Goal: Information Seeking & Learning: Find specific fact

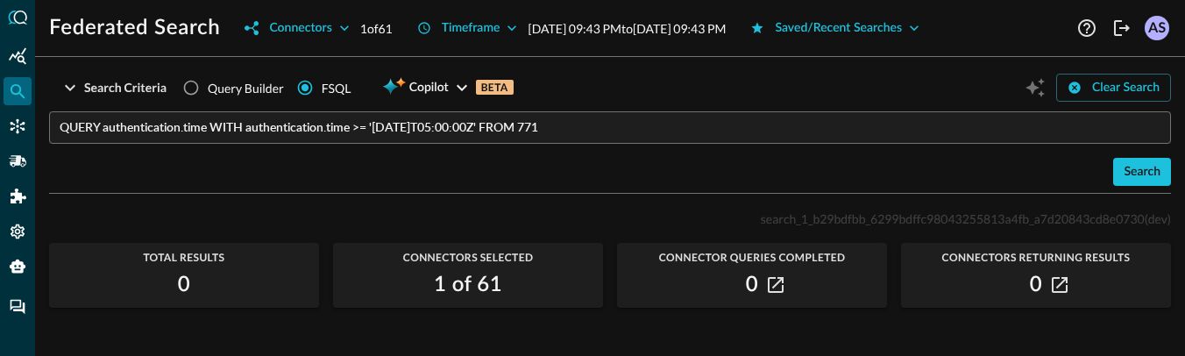
scroll to position [103, 0]
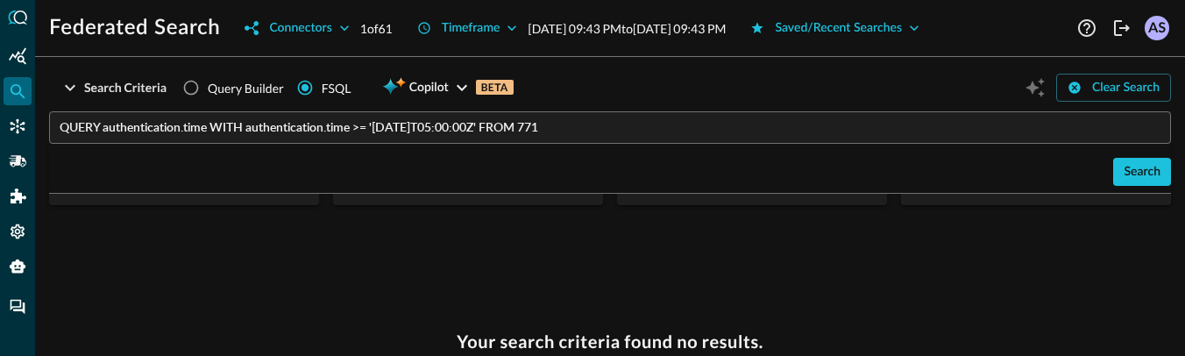
click at [637, 343] on h3 "Your search criteria found no results." at bounding box center [610, 341] width 307 height 21
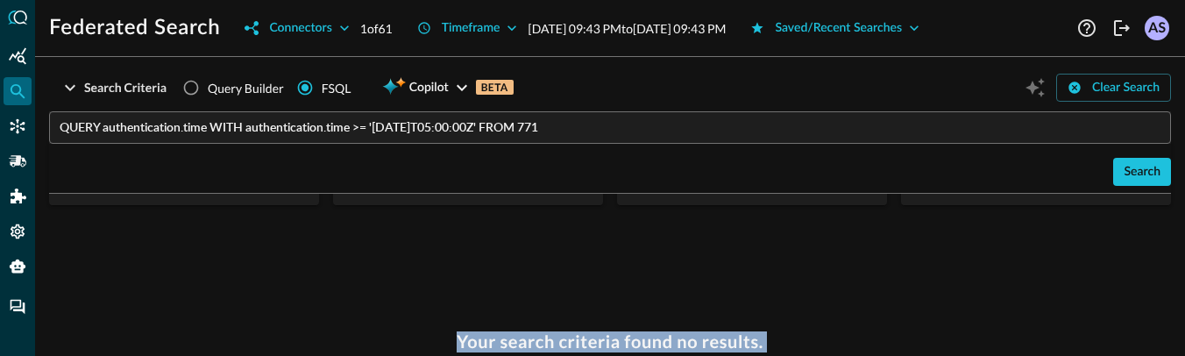
click at [637, 343] on h3 "Your search criteria found no results." at bounding box center [610, 341] width 307 height 21
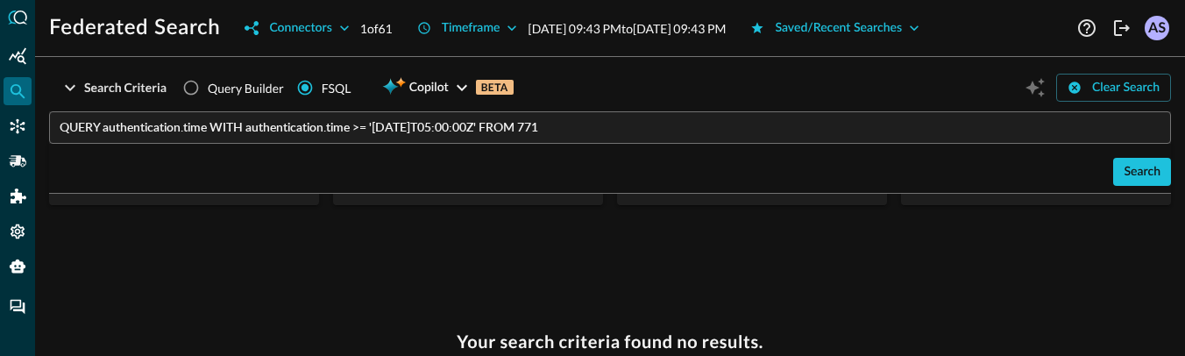
click at [637, 343] on h3 "Your search criteria found no results." at bounding box center [610, 341] width 307 height 21
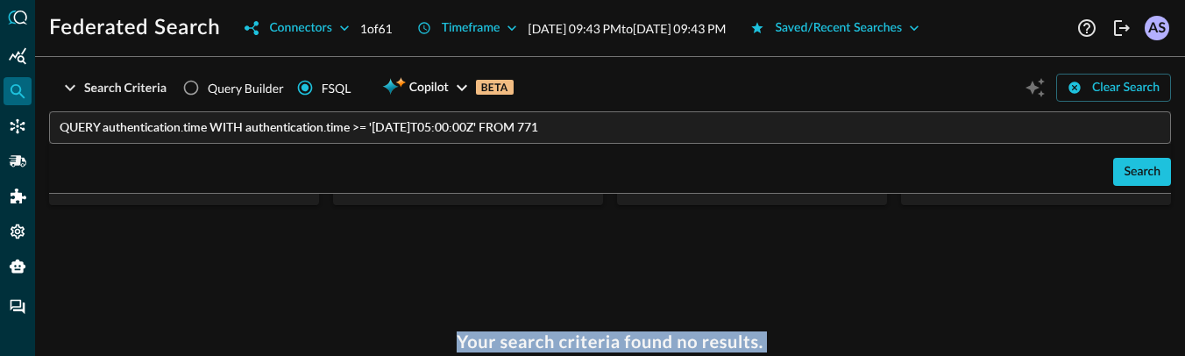
click at [637, 343] on h3 "Your search criteria found no results." at bounding box center [610, 341] width 307 height 21
